Goal: Task Accomplishment & Management: Manage account settings

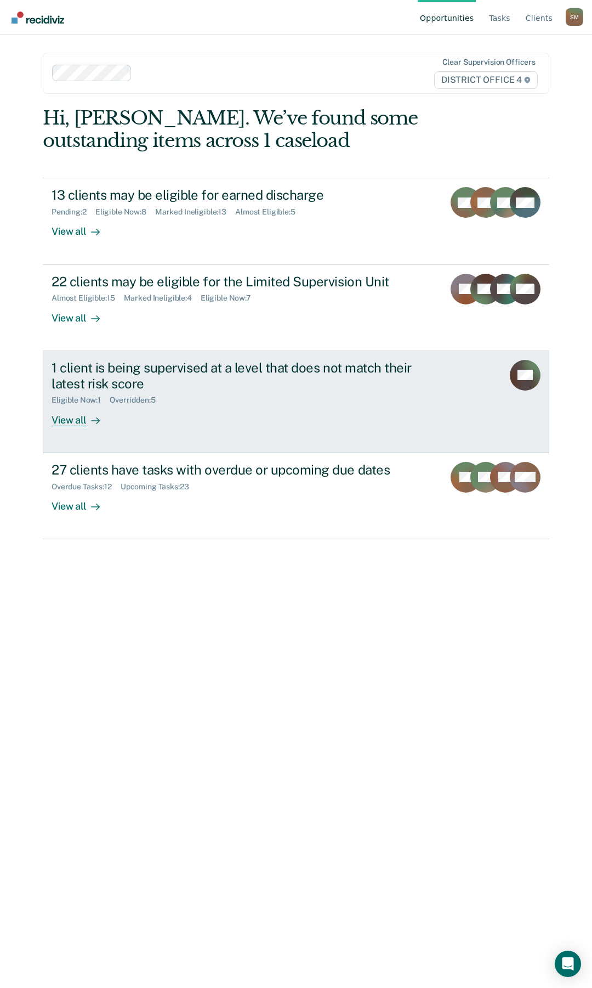
click at [143, 365] on div "1 client is being supervised at a level that does not match their latest risk s…" at bounding box center [244, 376] width 385 height 32
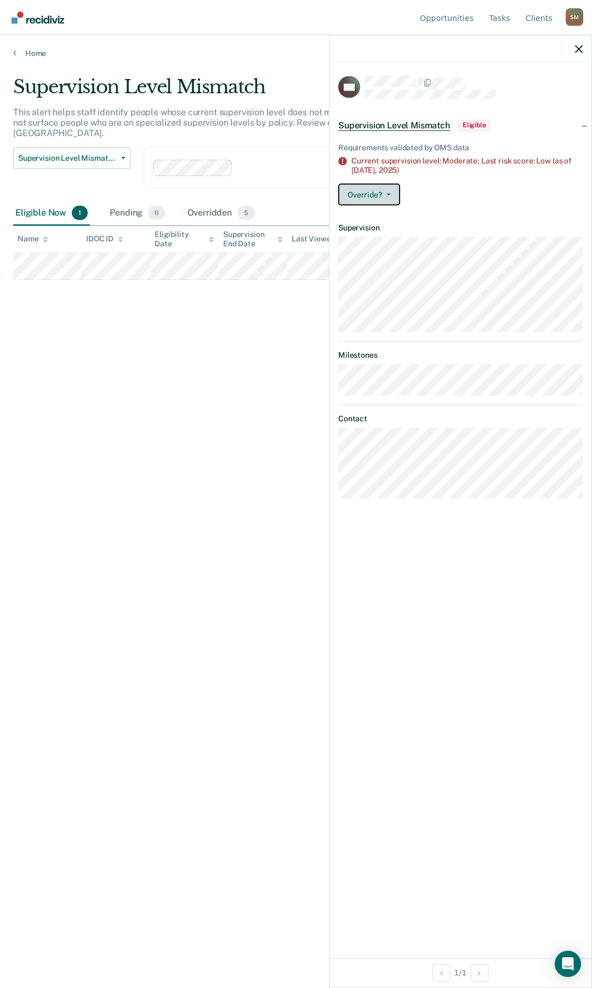
click at [391, 194] on button "Override?" at bounding box center [369, 194] width 62 height 22
click at [391, 235] on button "[PERSON_NAME]" at bounding box center [391, 238] width 106 height 18
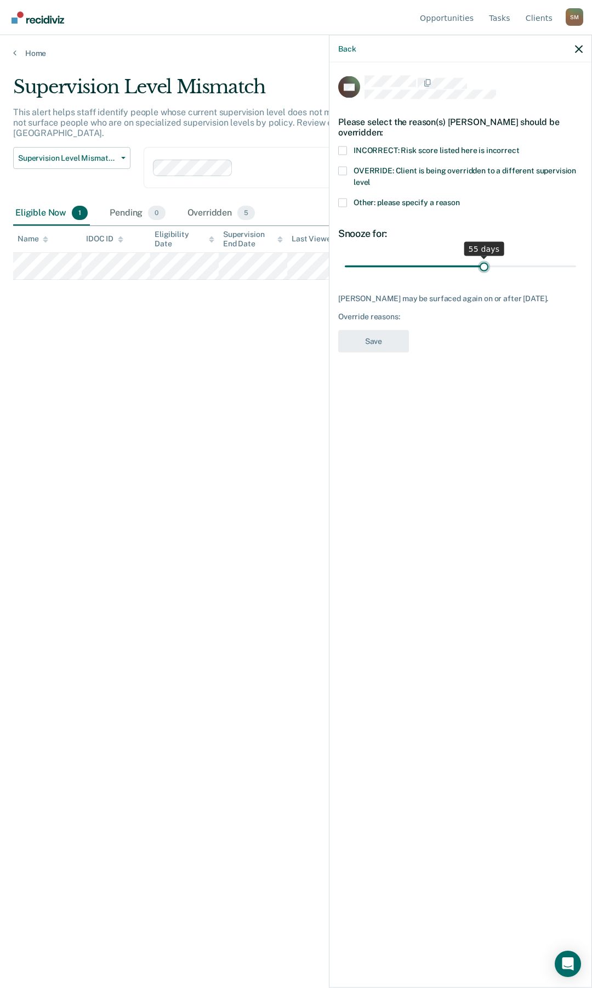
click at [484, 257] on input "range" at bounding box center [460, 266] width 231 height 19
click at [519, 257] on input "range" at bounding box center [460, 266] width 231 height 19
click at [554, 257] on input "range" at bounding box center [460, 266] width 231 height 19
type input "90"
click at [572, 257] on input "range" at bounding box center [460, 266] width 231 height 19
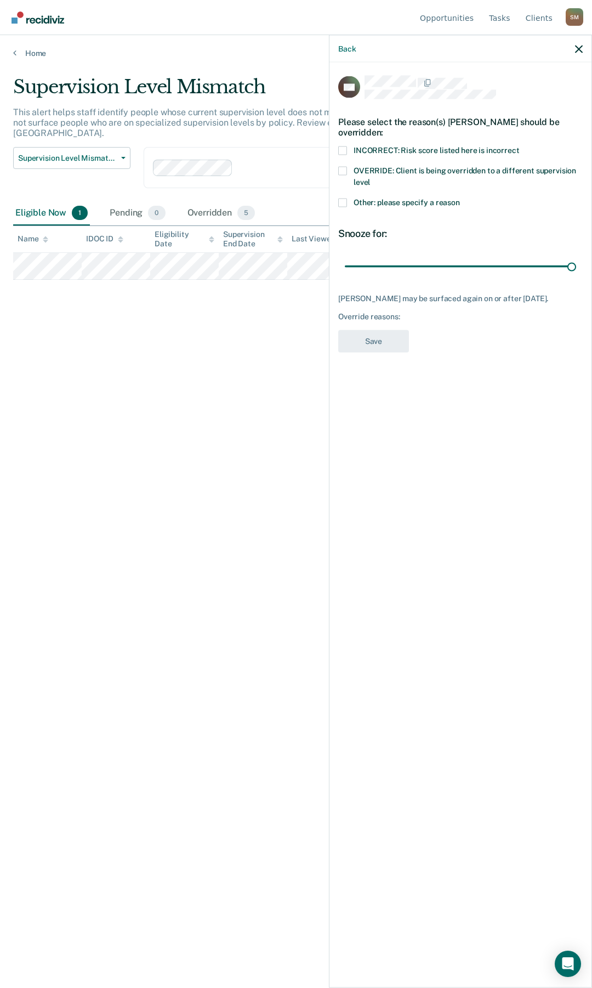
click at [345, 166] on span at bounding box center [342, 170] width 9 height 9
click at [370, 178] on input "OVERRIDE: Client is being overridden to a different supervision level" at bounding box center [370, 178] width 0 height 0
click at [381, 330] on button "Save" at bounding box center [373, 341] width 71 height 22
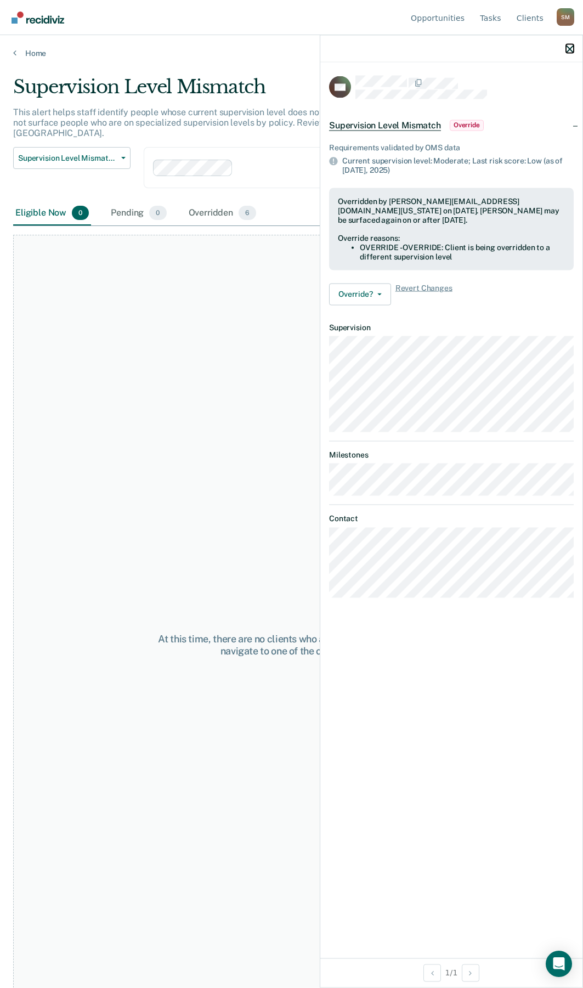
click at [569, 49] on icon "button" at bounding box center [570, 49] width 8 height 8
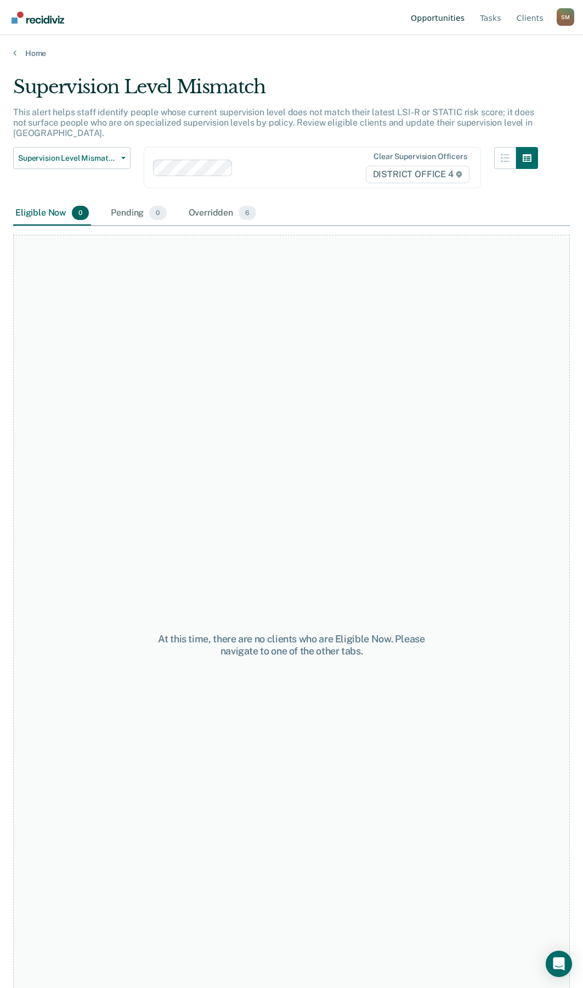
click at [450, 20] on link "Opportunities" at bounding box center [437, 17] width 58 height 35
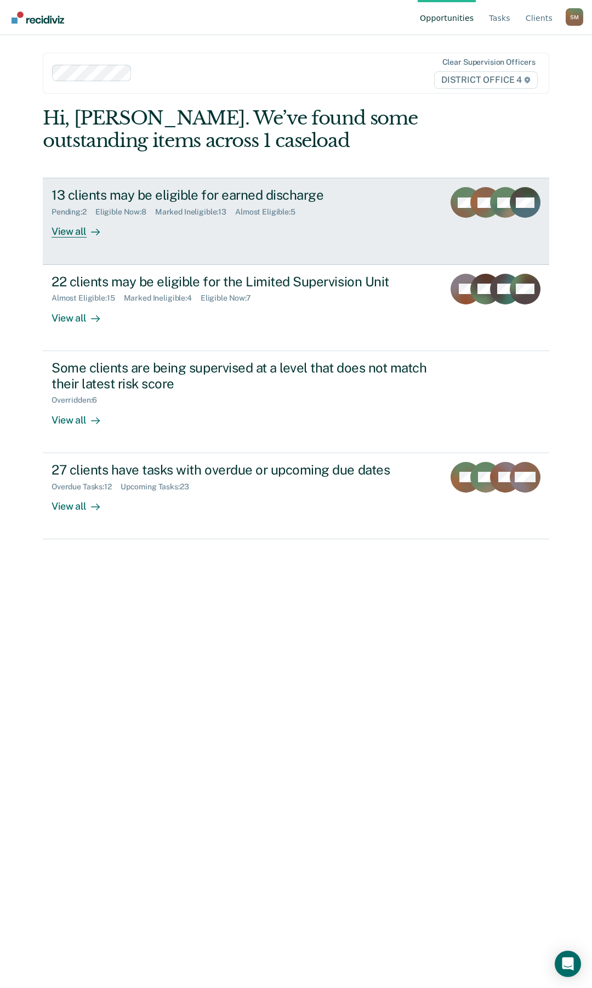
click at [179, 198] on div "13 clients may be eligible for earned discharge" at bounding box center [244, 195] width 384 height 16
